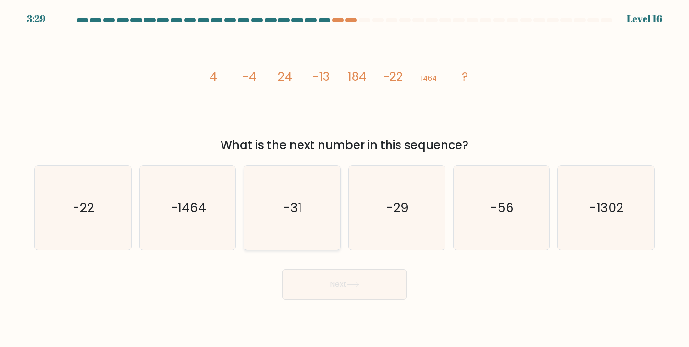
click at [287, 222] on icon "-31" at bounding box center [292, 208] width 85 height 85
click at [344, 178] on input "c. -31" at bounding box center [344, 176] width 0 height 5
radio input "true"
click at [325, 286] on button "Next" at bounding box center [344, 284] width 124 height 31
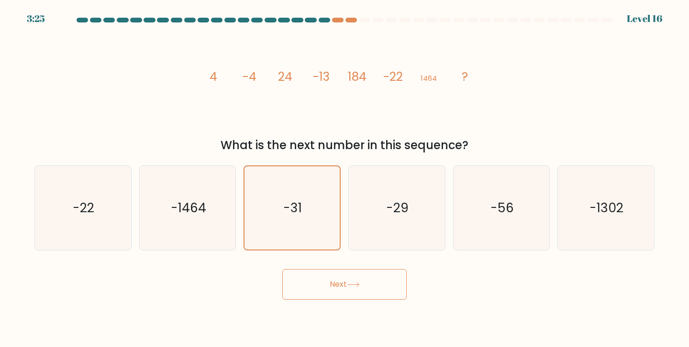
click at [325, 286] on button "Next" at bounding box center [344, 284] width 124 height 31
click at [354, 284] on icon at bounding box center [353, 284] width 13 height 5
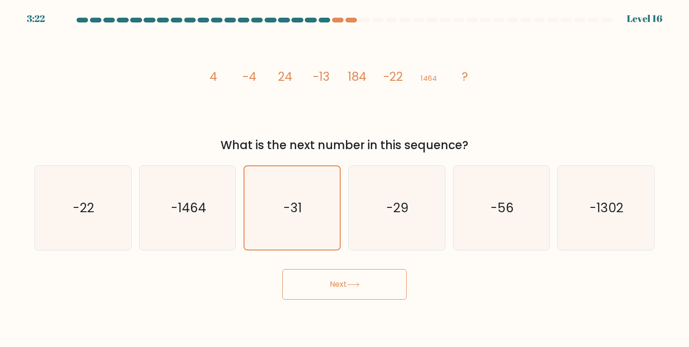
click at [376, 294] on button "Next" at bounding box center [344, 284] width 124 height 31
click at [313, 97] on icon "image/svg+xml 4 -4 24 -13 184 -22 1464 ?" at bounding box center [344, 81] width 287 height 104
click at [337, 279] on button "Next" at bounding box center [344, 284] width 124 height 31
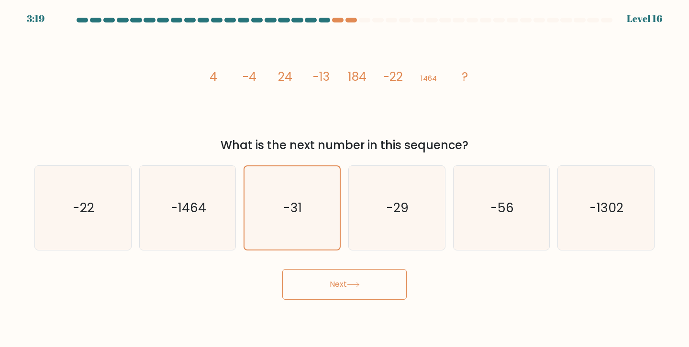
click at [337, 279] on button "Next" at bounding box center [344, 284] width 124 height 31
click at [320, 209] on icon "-31" at bounding box center [292, 208] width 84 height 84
click at [344, 178] on input "c. -31" at bounding box center [344, 176] width 0 height 5
click at [352, 296] on button "Next" at bounding box center [344, 284] width 124 height 31
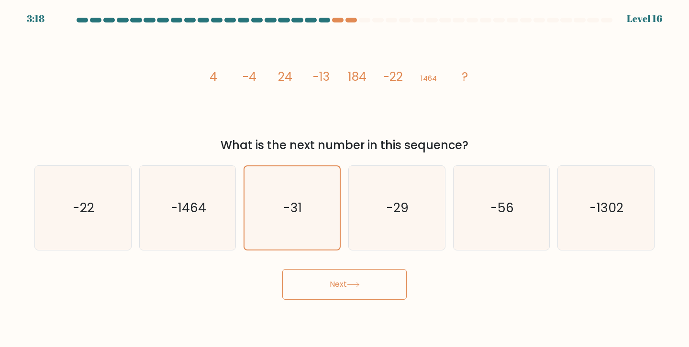
click at [352, 296] on button "Next" at bounding box center [344, 284] width 124 height 31
